Goal: Navigation & Orientation: Find specific page/section

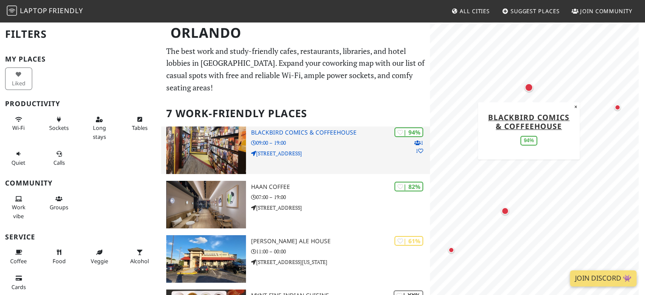
click at [401, 147] on div "| 94% 1 1 Blackbird Comics & Coffeehouse 09:00 – 19:00 [STREET_ADDRESS]" at bounding box center [341, 150] width 180 height 48
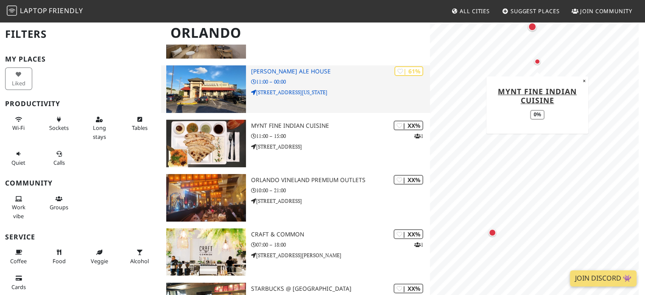
scroll to position [253, 0]
